Goal: Task Accomplishment & Management: Use online tool/utility

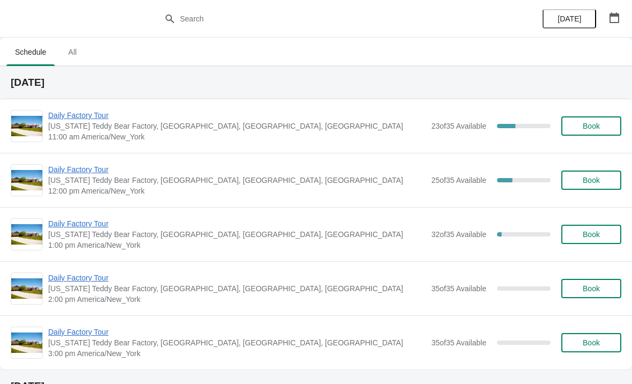
click at [81, 120] on span "Daily Factory Tour" at bounding box center [237, 115] width 378 height 11
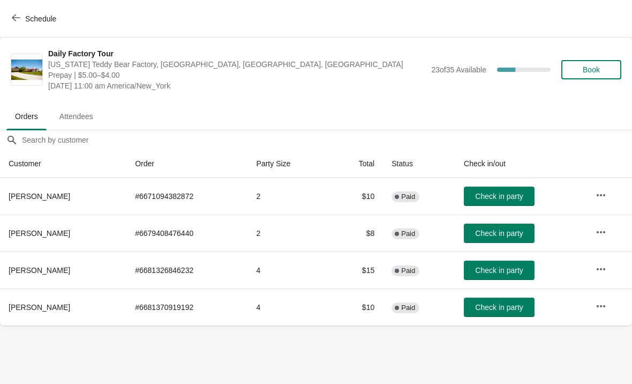
click at [497, 230] on span "Check in party" at bounding box center [499, 233] width 48 height 9
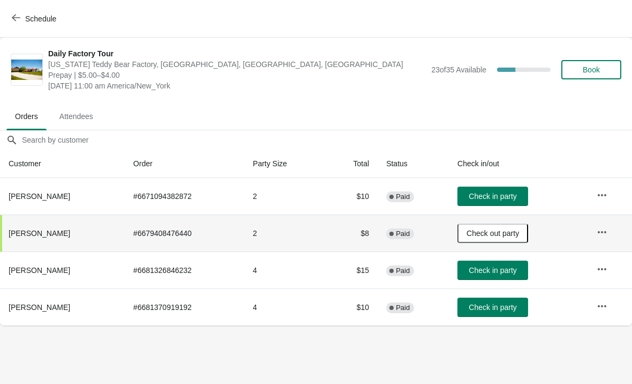
click at [507, 272] on span "Check in party" at bounding box center [493, 270] width 48 height 9
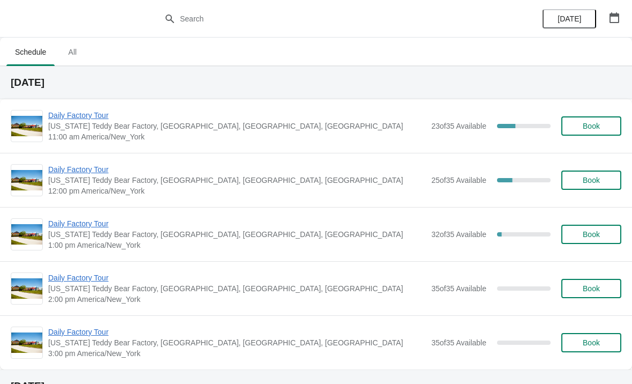
click at [92, 126] on span "[US_STATE] Teddy Bear Factory, [GEOGRAPHIC_DATA], [GEOGRAPHIC_DATA], [GEOGRAPHI…" at bounding box center [237, 126] width 378 height 11
click at [128, 114] on span "Daily Factory Tour" at bounding box center [237, 115] width 378 height 11
click at [95, 114] on span "Daily Factory Tour" at bounding box center [237, 115] width 378 height 11
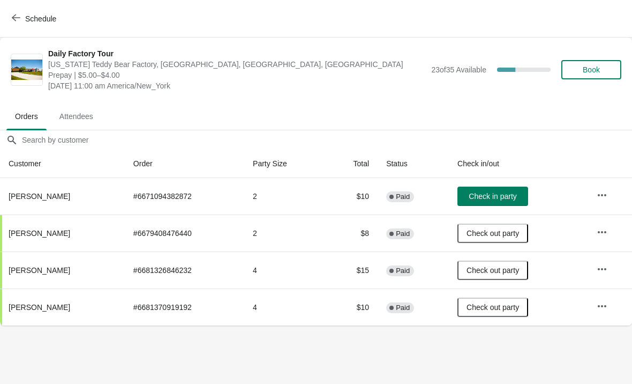
click at [503, 199] on span "Check in party" at bounding box center [493, 196] width 48 height 9
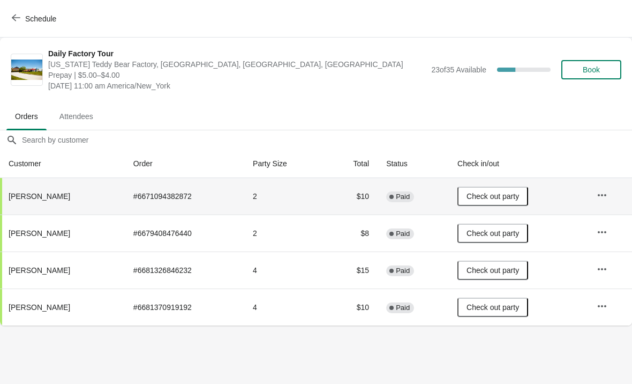
click at [18, 19] on icon "button" at bounding box center [16, 17] width 9 height 9
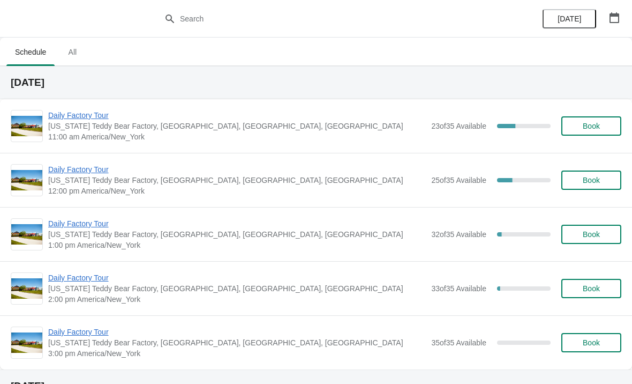
click at [96, 174] on span "Daily Factory Tour" at bounding box center [237, 169] width 378 height 11
